Goal: Task Accomplishment & Management: Manage account settings

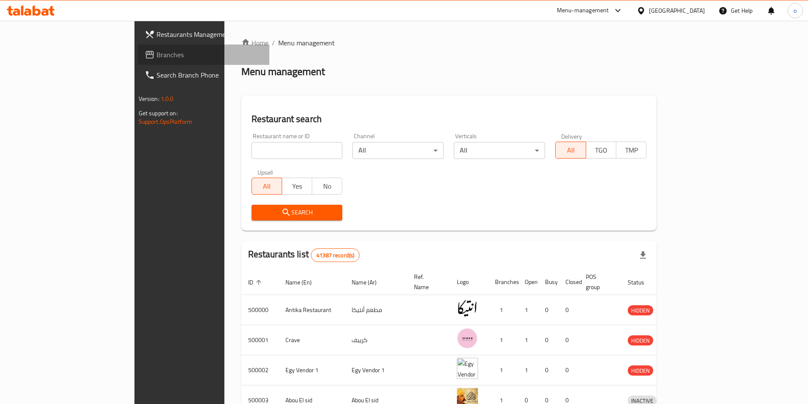
click at [138, 60] on link "Branches" at bounding box center [203, 55] width 131 height 20
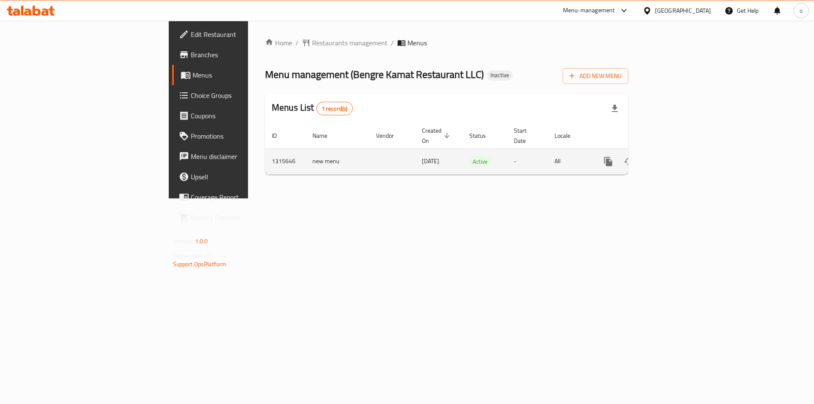
click at [675, 156] on icon "enhanced table" at bounding box center [669, 161] width 10 height 10
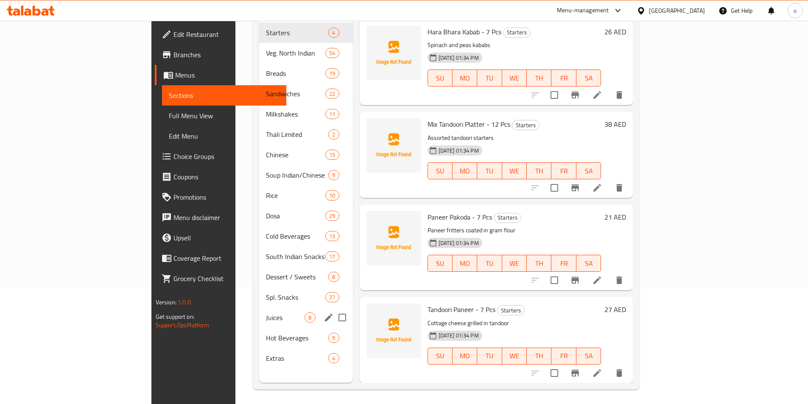
scroll to position [119, 0]
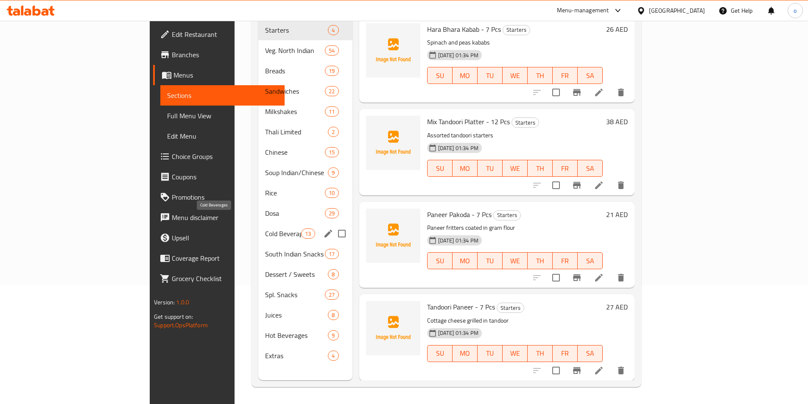
click at [265, 229] on span "Cold Beverages" at bounding box center [283, 234] width 36 height 10
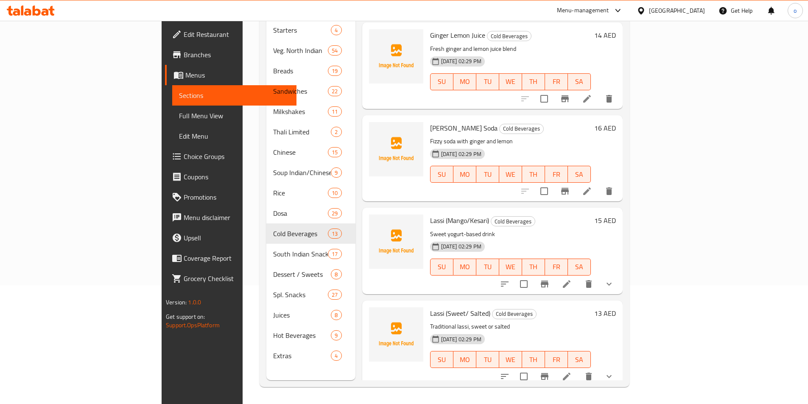
scroll to position [551, 0]
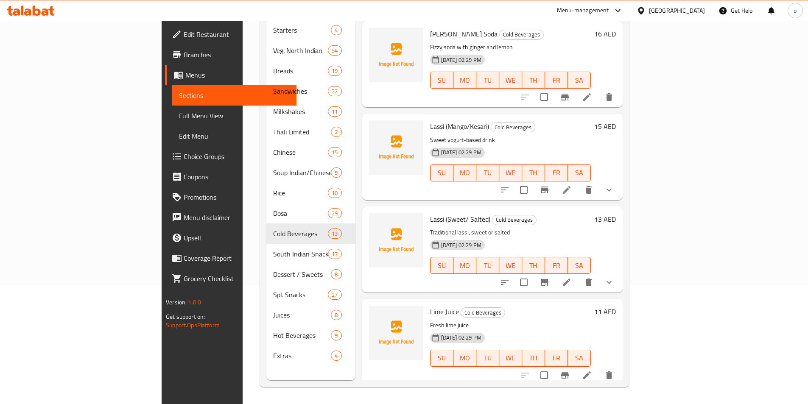
click at [578, 275] on li at bounding box center [567, 282] width 24 height 15
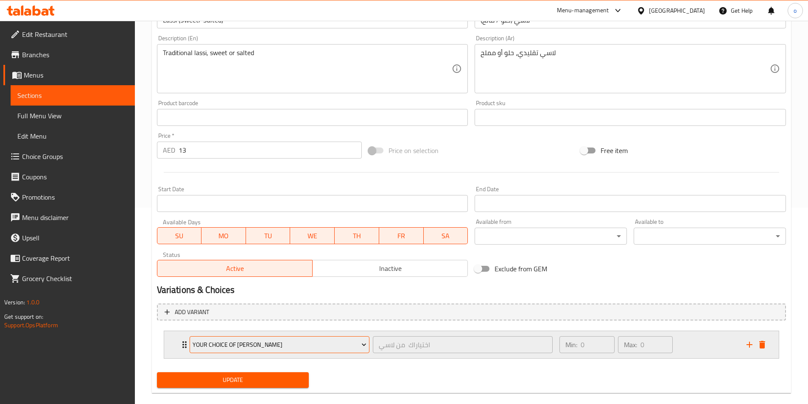
scroll to position [209, 0]
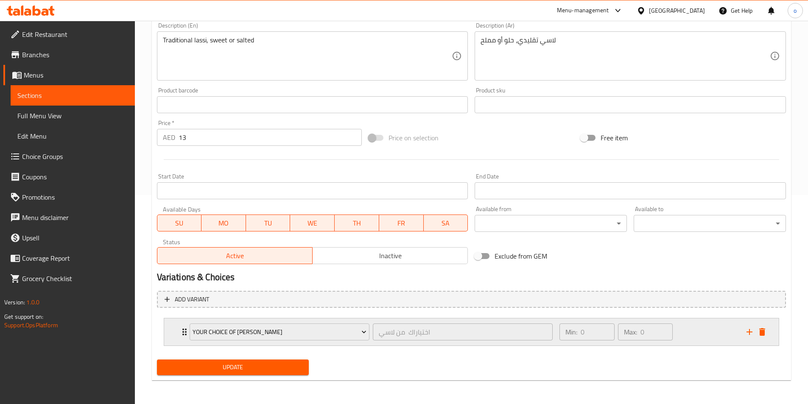
click at [180, 332] on icon "Expand" at bounding box center [184, 332] width 10 height 10
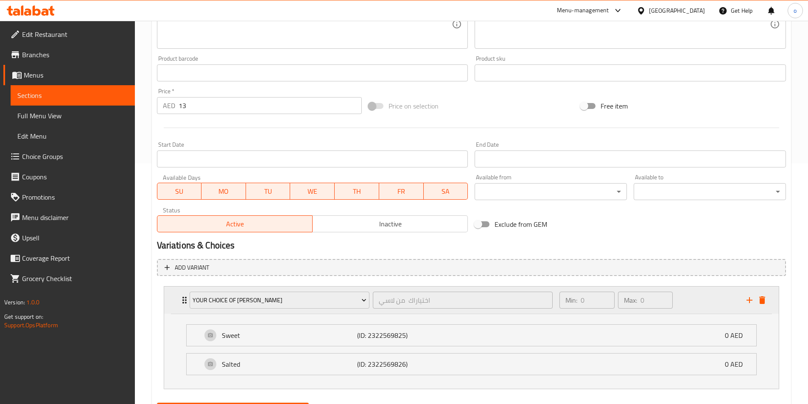
scroll to position [284, 0]
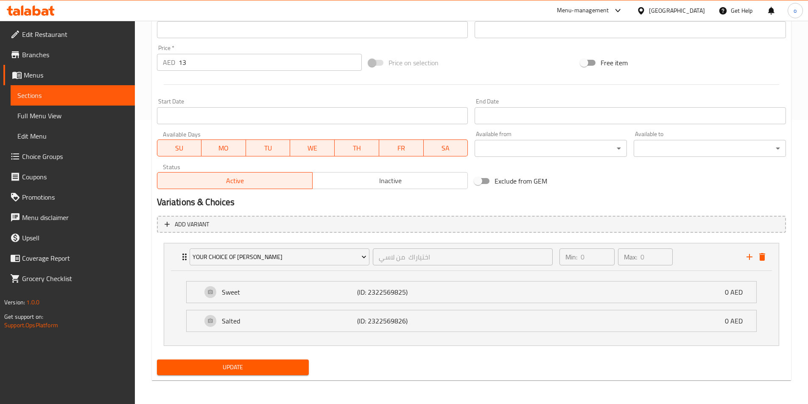
click at [72, 159] on span "Choice Groups" at bounding box center [75, 156] width 106 height 10
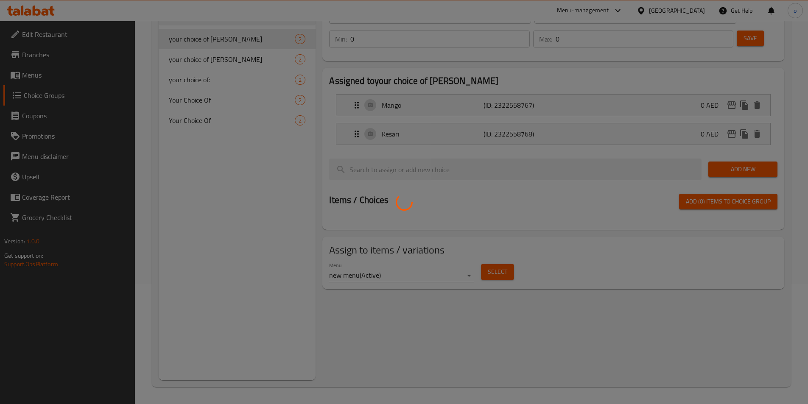
scroll to position [120, 0]
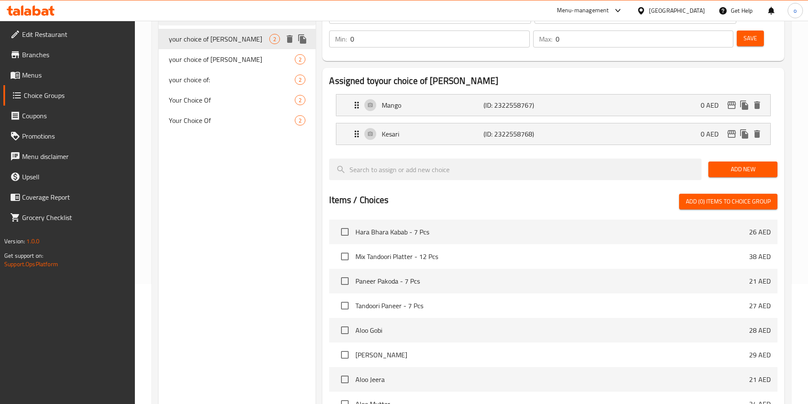
click at [207, 32] on div "your choice of Lassi 2" at bounding box center [237, 39] width 157 height 20
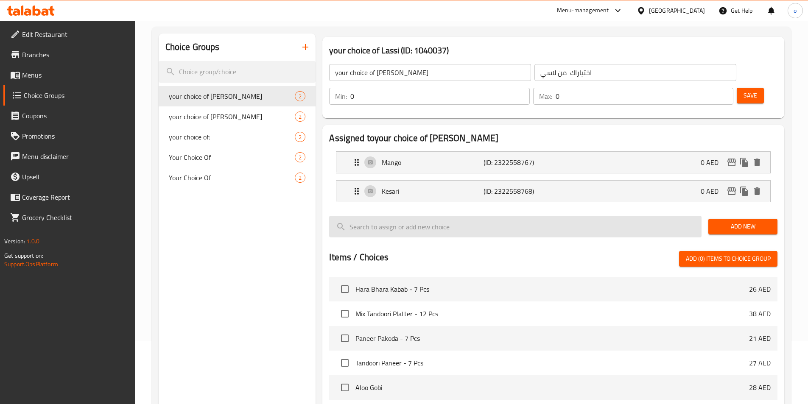
scroll to position [0, 0]
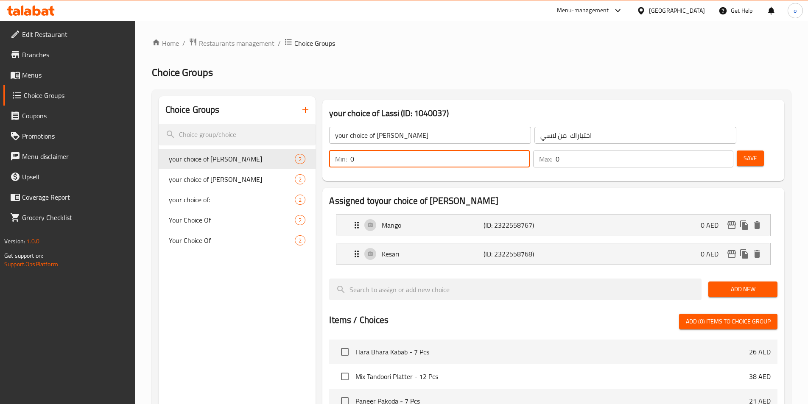
click at [529, 151] on input "0" at bounding box center [439, 159] width 179 height 17
type input "1"
click at [529, 151] on input "1" at bounding box center [439, 159] width 179 height 17
type input "1"
click at [711, 151] on input "1" at bounding box center [644, 159] width 178 height 17
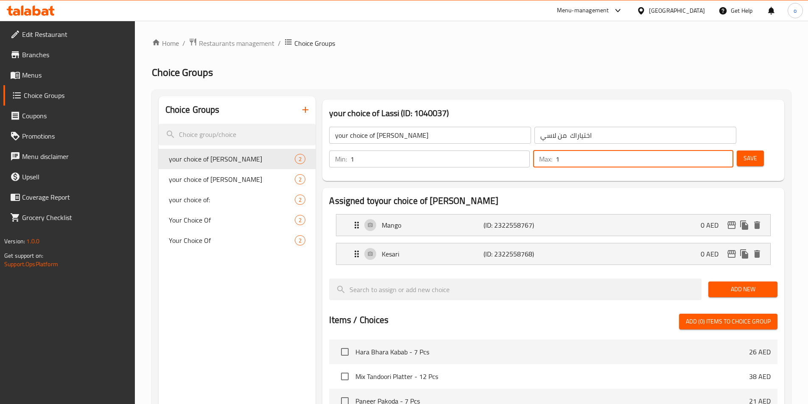
click at [743, 153] on span "Save" at bounding box center [750, 158] width 14 height 11
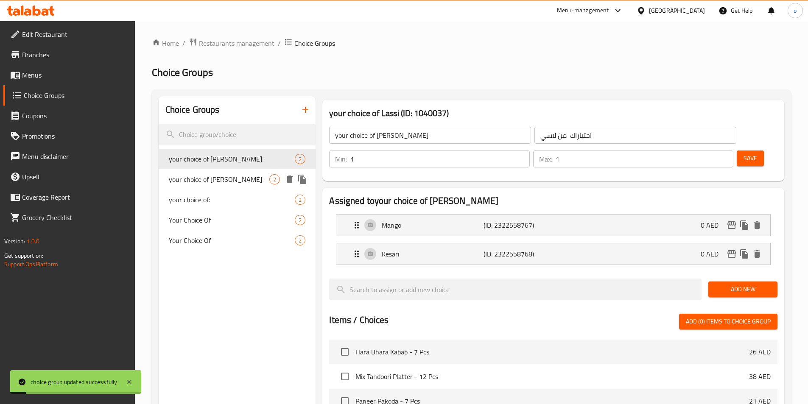
click at [236, 182] on span "your choice of [PERSON_NAME]" at bounding box center [219, 179] width 101 height 10
type input "your choice of [PERSON_NAME]"
type input "اختياراك من لاسي"
type input "0"
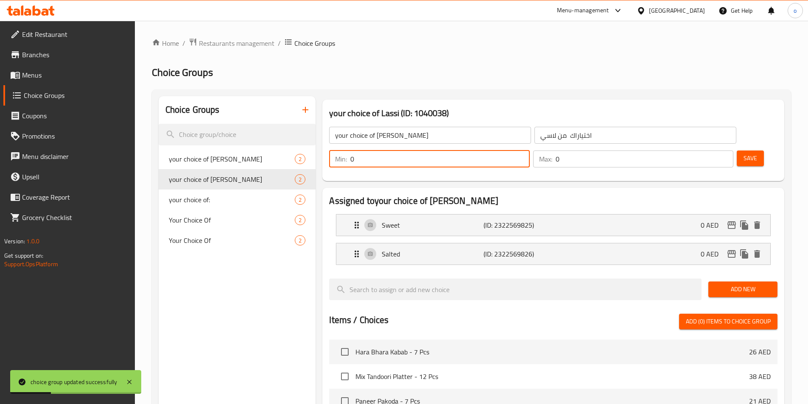
click at [529, 151] on input "0" at bounding box center [439, 159] width 179 height 17
type input "1"
click at [529, 151] on input "1" at bounding box center [439, 159] width 179 height 17
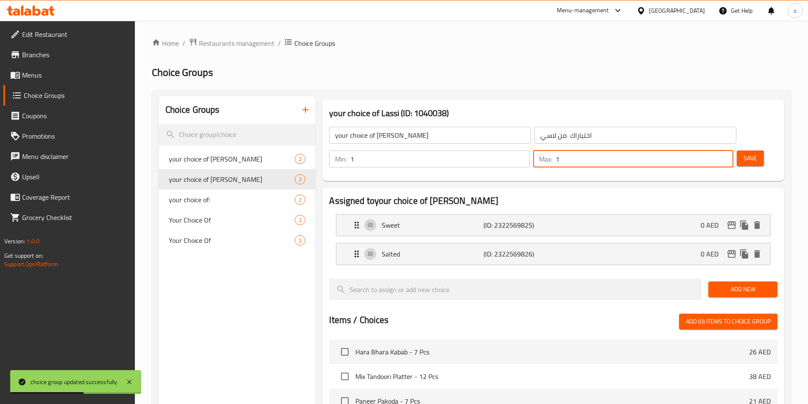
type input "1"
click at [711, 151] on input "1" at bounding box center [644, 159] width 178 height 17
click at [743, 153] on span "Save" at bounding box center [750, 158] width 14 height 11
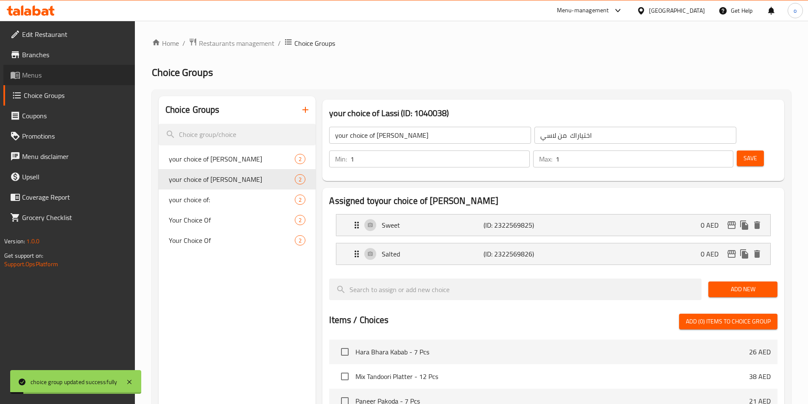
click at [38, 77] on span "Menus" at bounding box center [75, 75] width 106 height 10
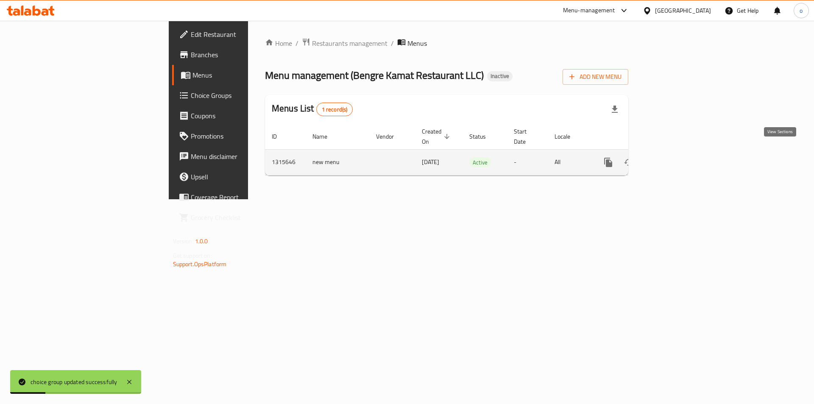
click at [673, 159] on icon "enhanced table" at bounding box center [670, 163] width 8 height 8
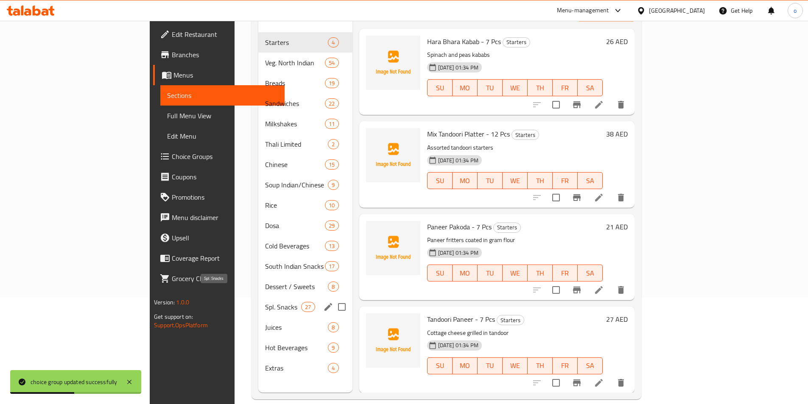
scroll to position [119, 0]
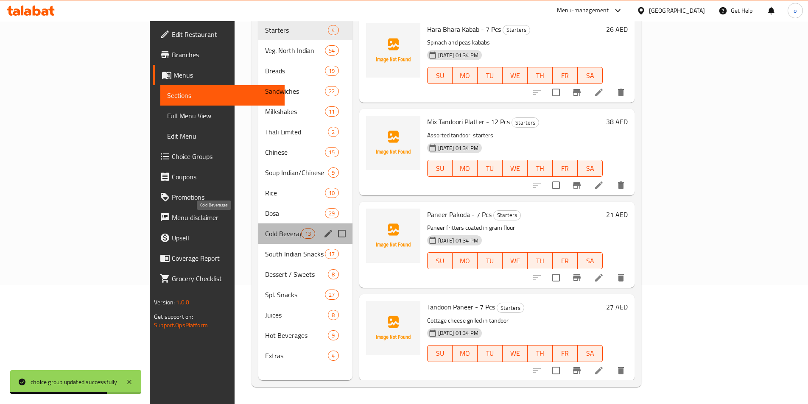
click at [265, 229] on span "Cold Beverages" at bounding box center [283, 234] width 36 height 10
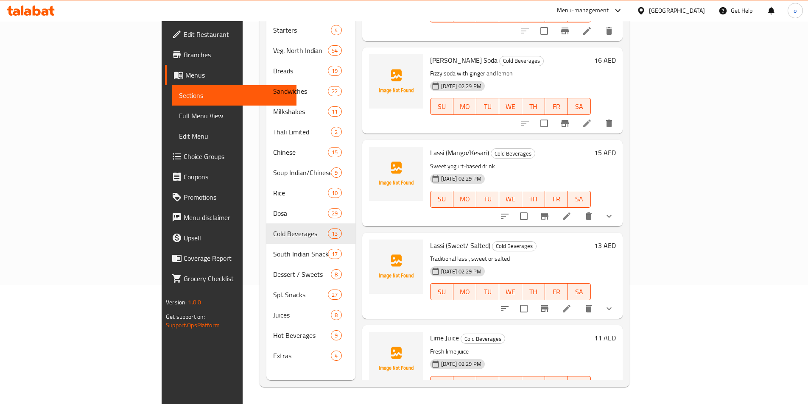
scroll to position [525, 0]
click at [572, 212] on icon at bounding box center [566, 217] width 10 height 10
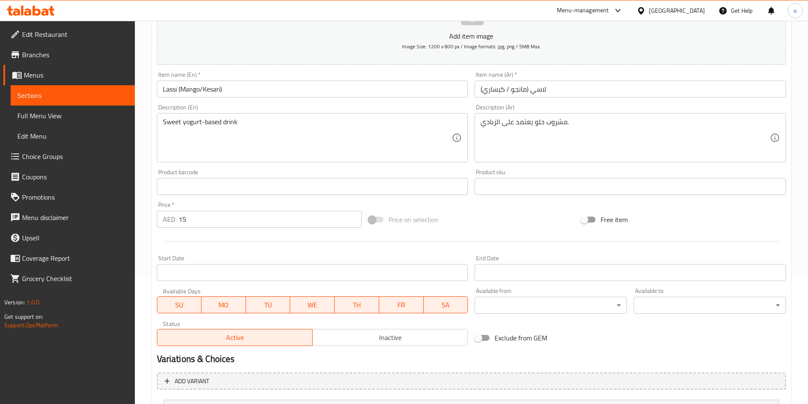
scroll to position [209, 0]
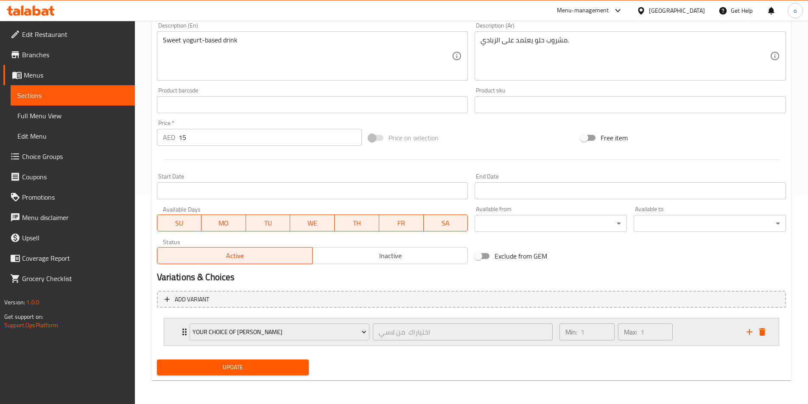
click at [179, 329] on div "your choice of Lassi اختياراك من لاسي ​ Min: 1 ​ Max: 1 ​" at bounding box center [471, 331] width 614 height 27
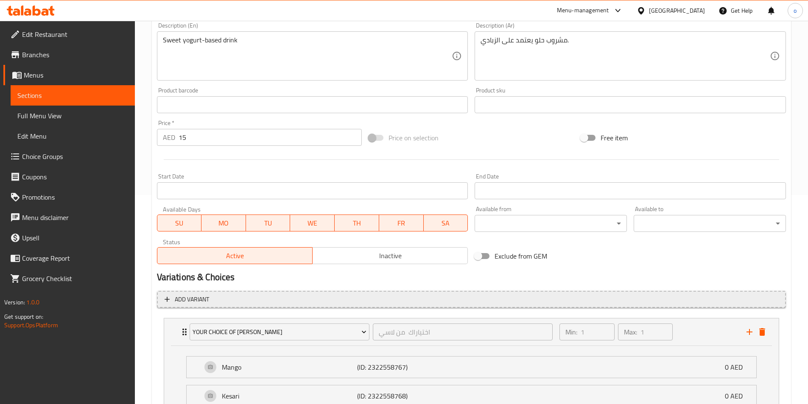
scroll to position [284, 0]
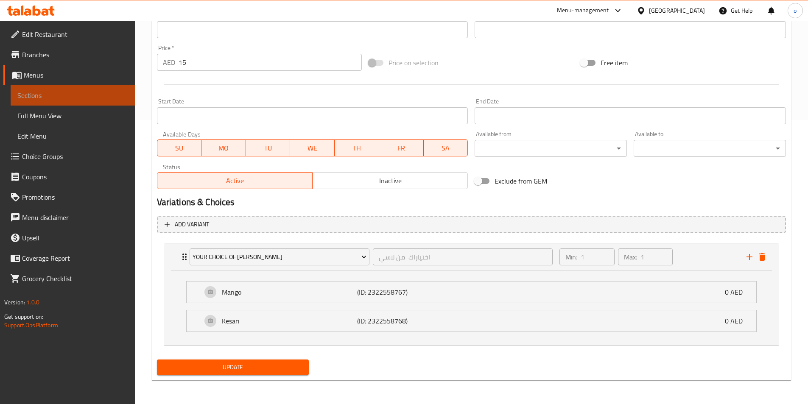
click at [28, 96] on span "Sections" at bounding box center [72, 95] width 111 height 10
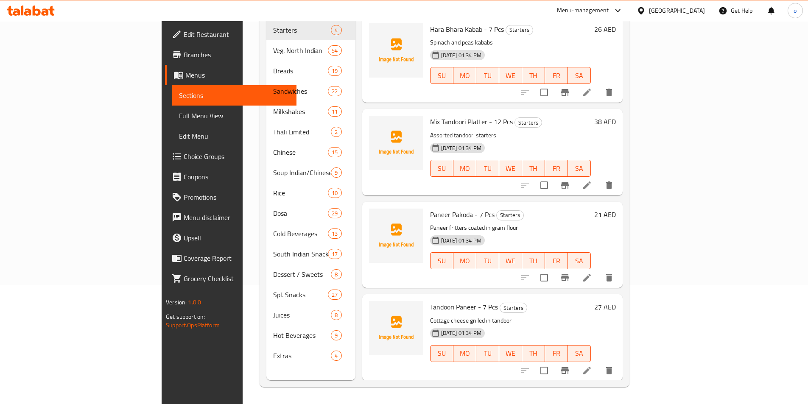
click at [172, 104] on link "Sections" at bounding box center [234, 95] width 124 height 20
click at [179, 117] on span "Full Menu View" at bounding box center [234, 116] width 111 height 10
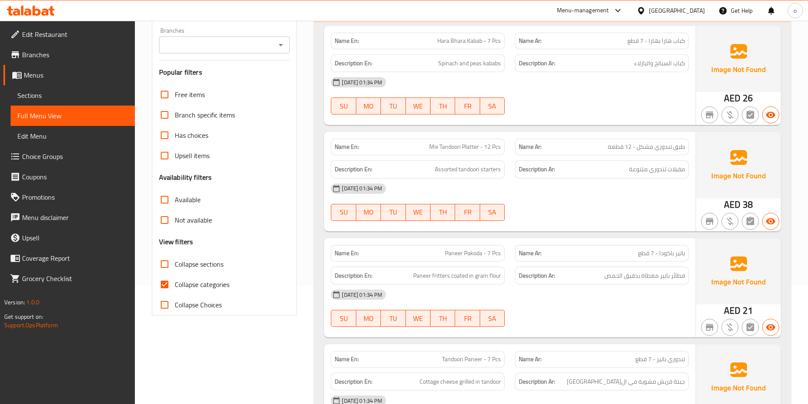
click at [167, 265] on input "Collapse sections" at bounding box center [164, 264] width 20 height 20
checkbox input "true"
click at [160, 285] on input "Collapse categories" at bounding box center [164, 284] width 20 height 20
checkbox input "false"
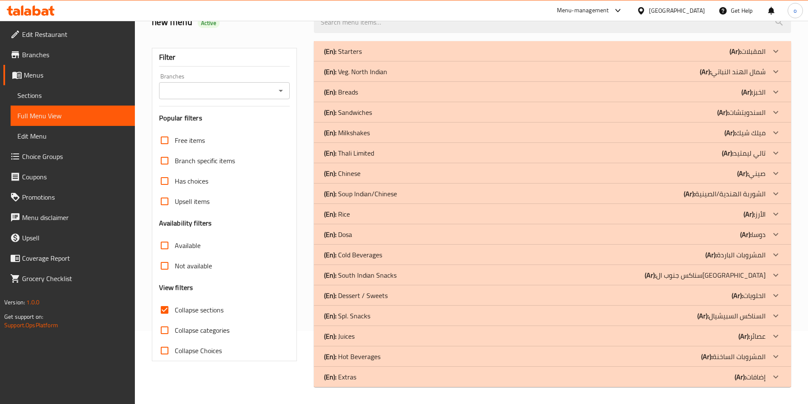
scroll to position [73, 0]
